Goal: Task Accomplishment & Management: Use online tool/utility

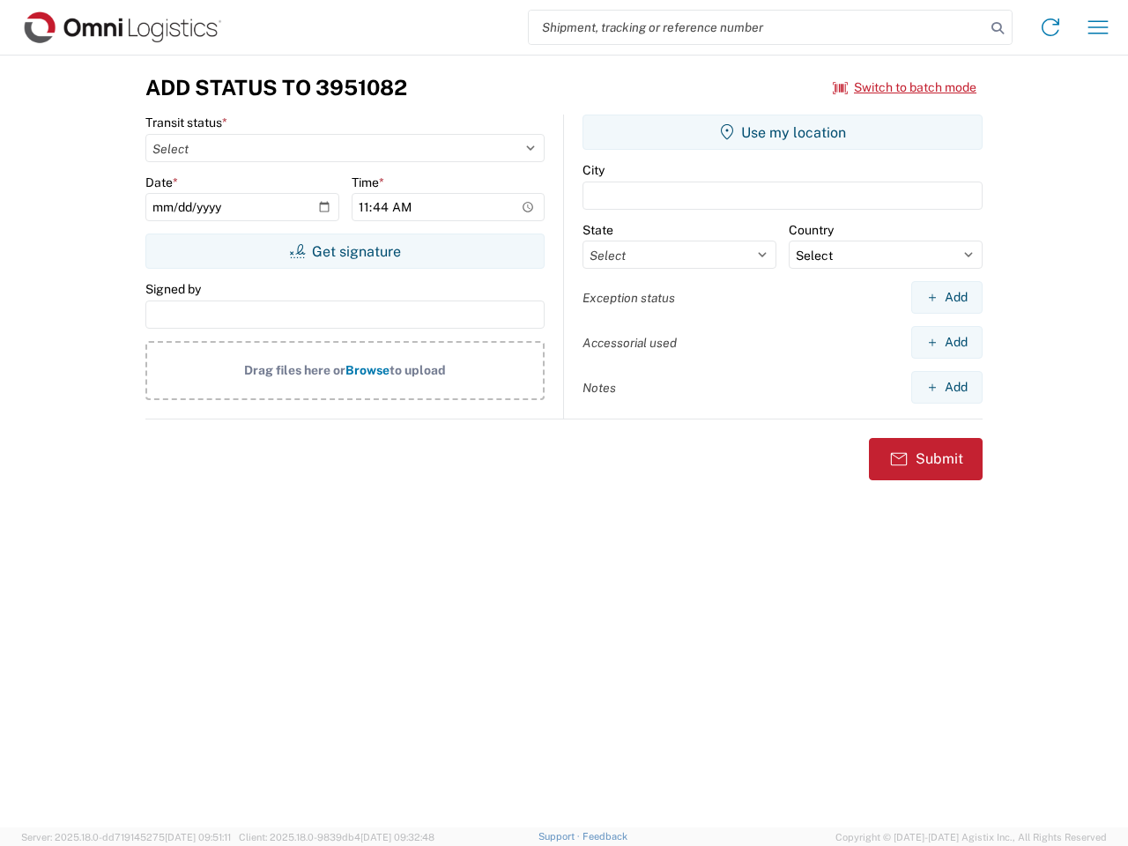
click at [757, 27] on input "search" at bounding box center [757, 27] width 456 height 33
click at [997, 28] on icon at bounding box center [997, 28] width 25 height 25
click at [1050, 27] on icon at bounding box center [1050, 27] width 28 height 28
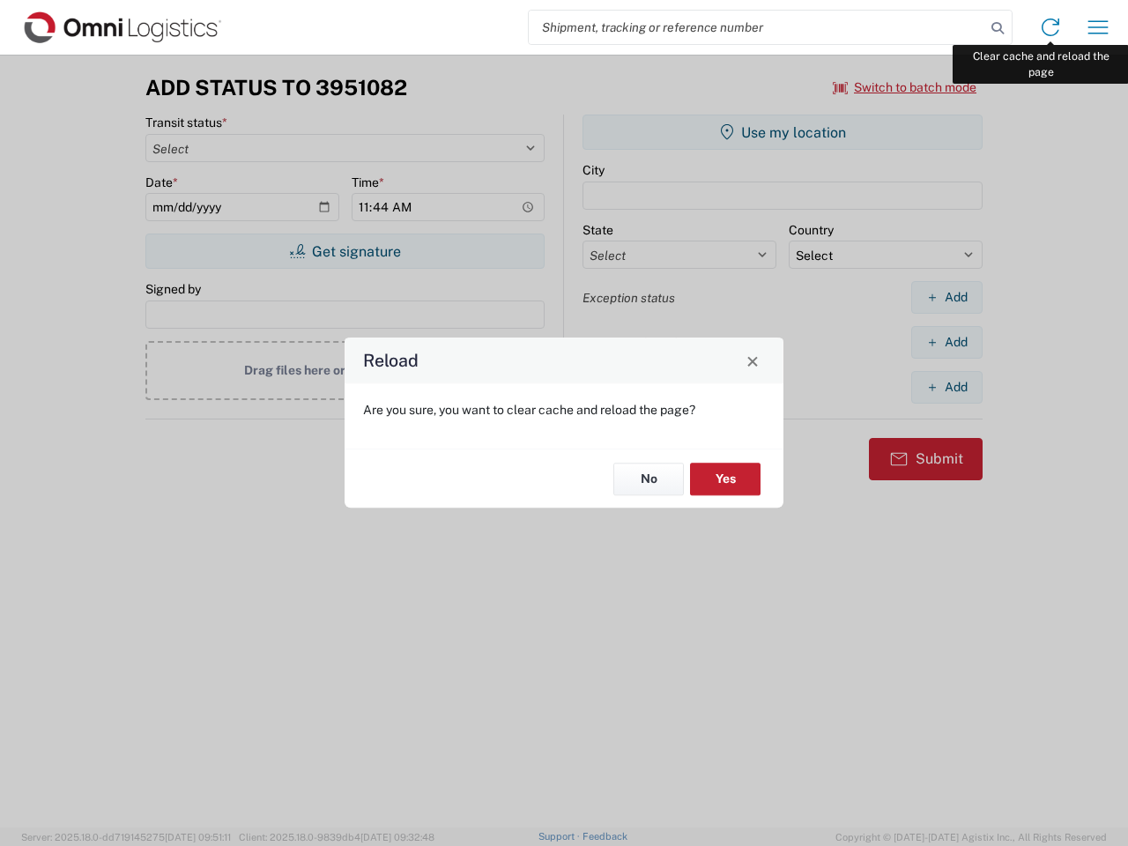
click at [1098, 27] on div "Reload Are you sure, you want to clear cache and reload the page? No Yes" at bounding box center [564, 423] width 1128 height 846
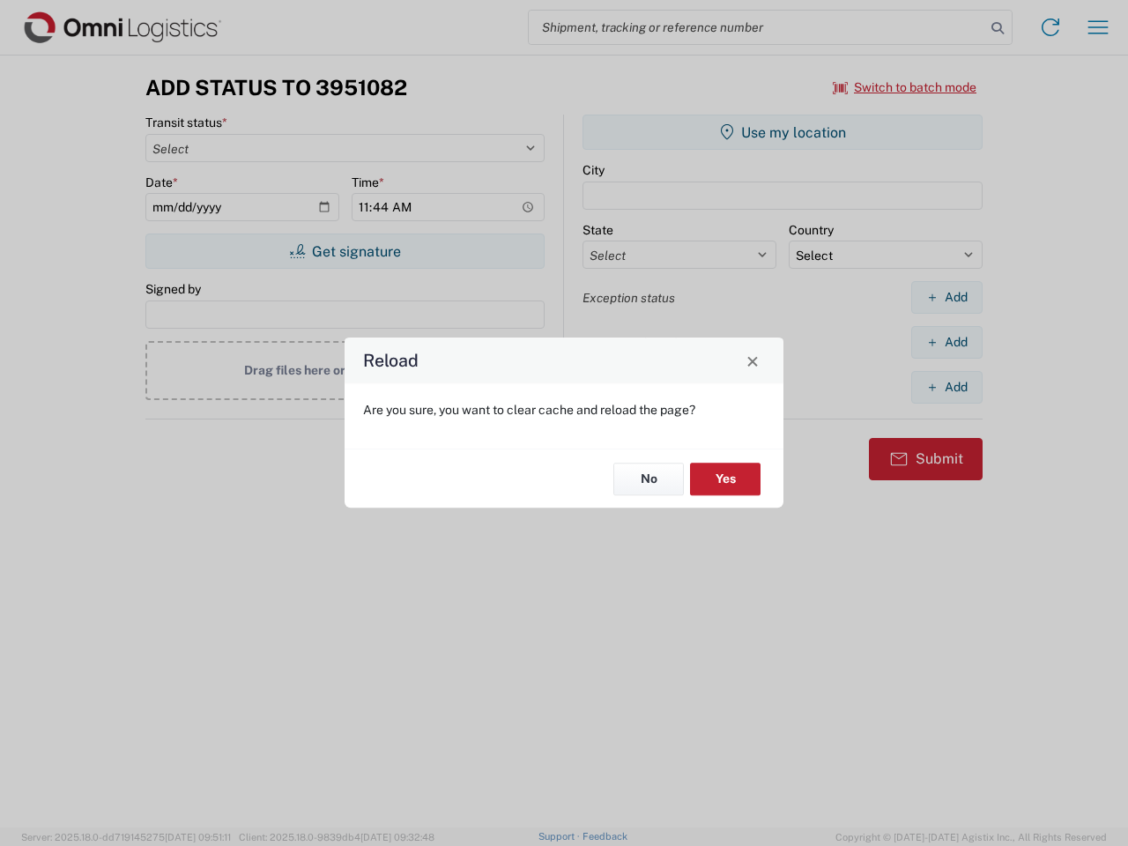
click at [905, 87] on div "Reload Are you sure, you want to clear cache and reload the page? No Yes" at bounding box center [564, 423] width 1128 height 846
click at [345, 251] on div "Reload Are you sure, you want to clear cache and reload the page? No Yes" at bounding box center [564, 423] width 1128 height 846
click at [782, 132] on div "Reload Are you sure, you want to clear cache and reload the page? No Yes" at bounding box center [564, 423] width 1128 height 846
click at [946, 297] on div "Reload Are you sure, you want to clear cache and reload the page? No Yes" at bounding box center [564, 423] width 1128 height 846
click at [946, 342] on div "Reload Are you sure, you want to clear cache and reload the page? No Yes" at bounding box center [564, 423] width 1128 height 846
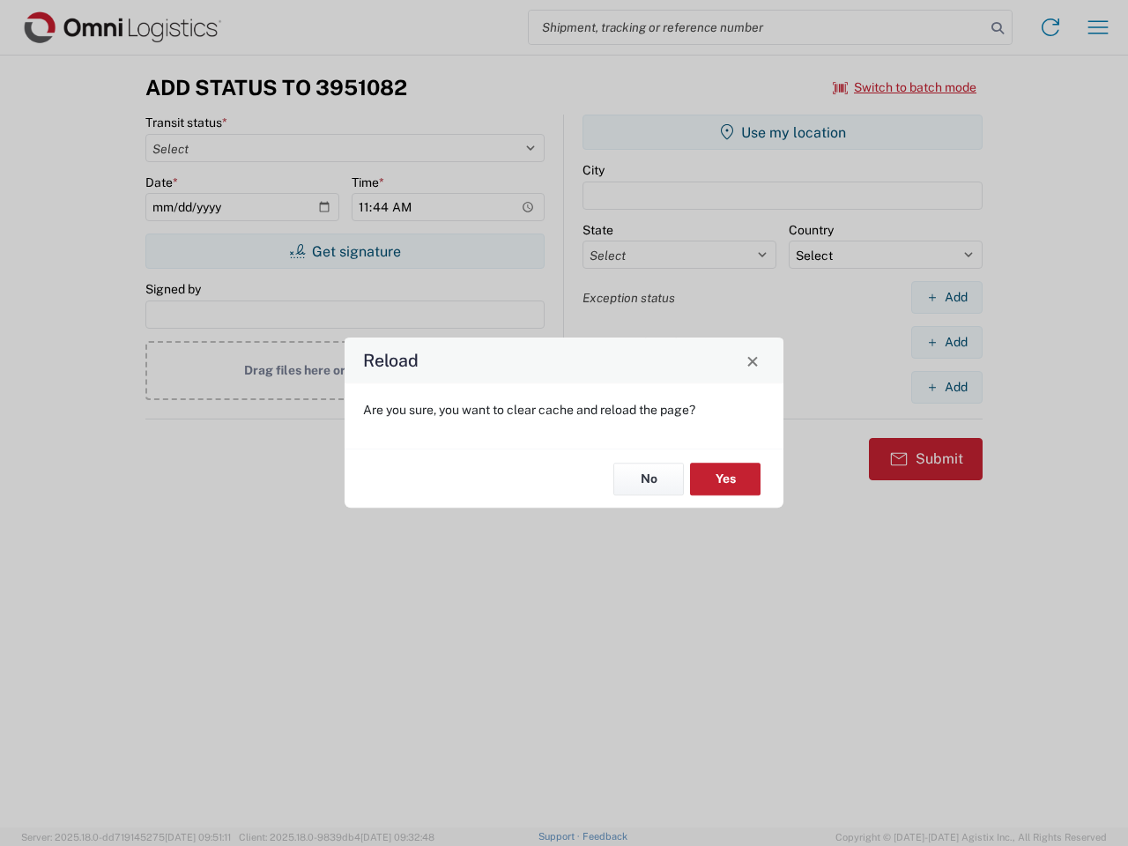
click at [946, 387] on div "Reload Are you sure, you want to clear cache and reload the page? No Yes" at bounding box center [564, 423] width 1128 height 846
